Goal: Navigation & Orientation: Find specific page/section

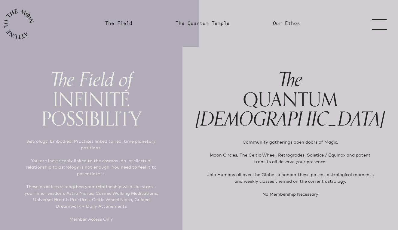
scroll to position [1, 0]
click at [287, 103] on h1 "The QUANTUM Temple" at bounding box center [290, 100] width 189 height 60
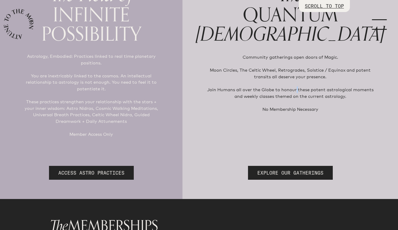
scroll to position [87, 0]
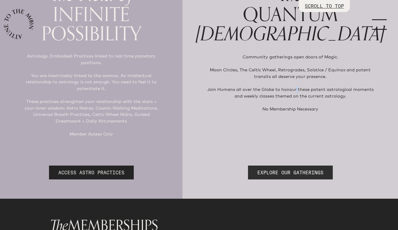
click at [269, 166] on link "EXPLORE OUR GATHERINGS" at bounding box center [290, 173] width 85 height 14
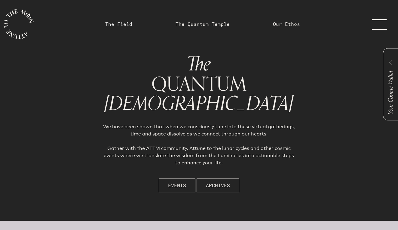
click at [121, 25] on link "The Field" at bounding box center [118, 23] width 27 height 7
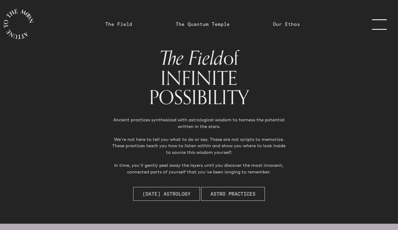
click at [162, 193] on span "[DATE] Astrology" at bounding box center [167, 193] width 48 height 7
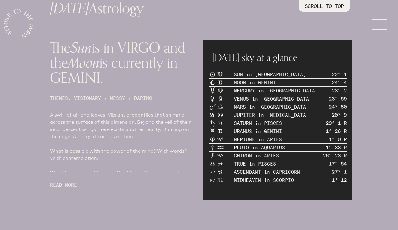
scroll to position [243, 0]
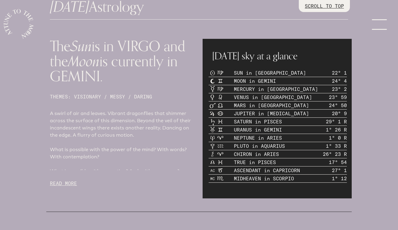
click at [68, 180] on p "READ MORE" at bounding box center [123, 183] width 146 height 7
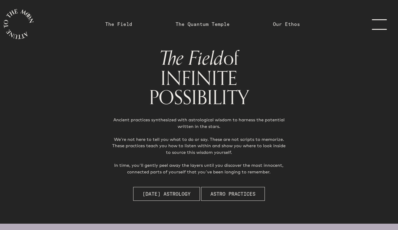
scroll to position [0, 0]
click at [124, 23] on link "The Field" at bounding box center [118, 23] width 27 height 7
click at [123, 23] on link "The Field" at bounding box center [118, 23] width 27 height 7
click at [195, 22] on link "The Quantum Temple" at bounding box center [203, 23] width 54 height 7
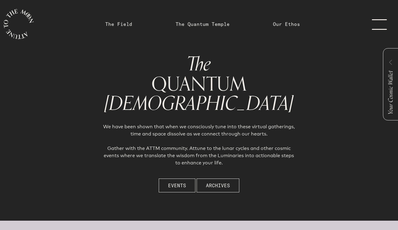
click at [374, 23] on link "menu" at bounding box center [383, 24] width 30 height 48
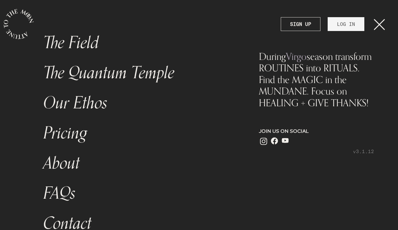
scroll to position [22, 0]
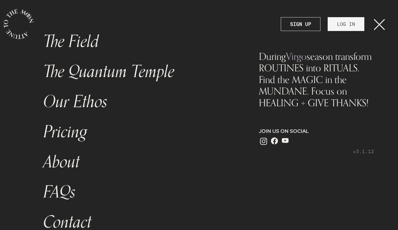
click at [63, 134] on link "Pricing" at bounding box center [139, 132] width 199 height 30
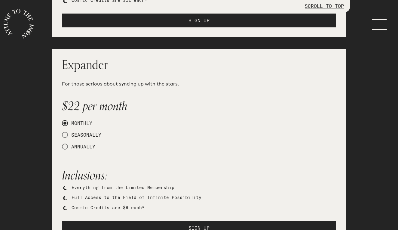
scroll to position [240, 0]
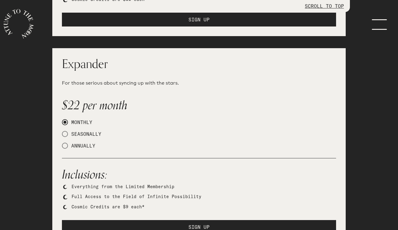
click at [82, 63] on h1 "Expander" at bounding box center [199, 64] width 274 height 12
click at [91, 83] on p "For those serious about syncing up with the stars." at bounding box center [199, 82] width 274 height 7
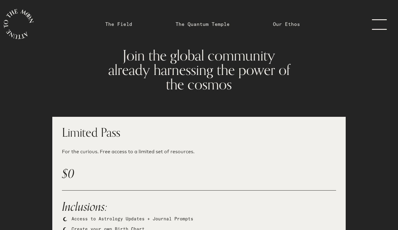
scroll to position [0, 0]
click at [16, 21] on icon "main navigation" at bounding box center [19, 24] width 30 height 30
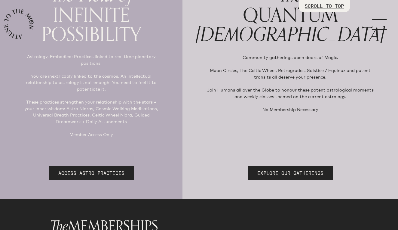
scroll to position [89, 0]
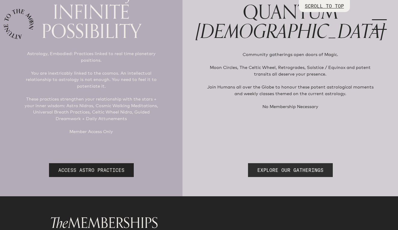
click at [299, 163] on link "EXPLORE OUR GATHERINGS" at bounding box center [290, 170] width 85 height 14
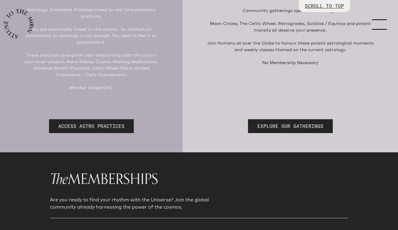
scroll to position [141, 0]
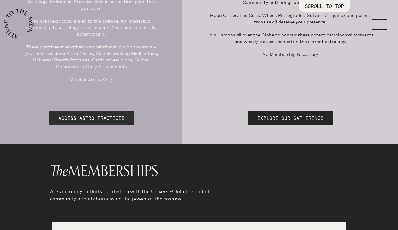
click at [105, 111] on link "ACCESS ASTRO PRACTICES" at bounding box center [91, 118] width 85 height 14
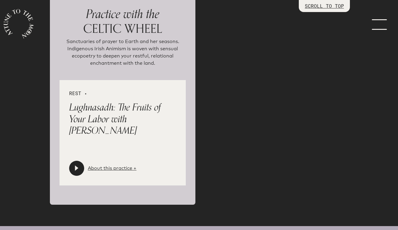
scroll to position [1321, 0]
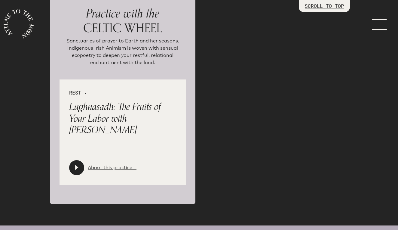
click at [75, 165] on icon at bounding box center [77, 168] width 6 height 6
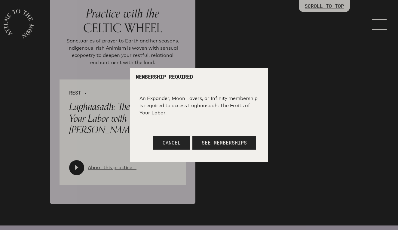
click at [173, 144] on span "Cancel" at bounding box center [172, 143] width 18 height 6
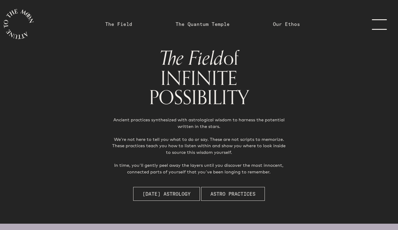
scroll to position [0, 0]
